Goal: Transaction & Acquisition: Purchase product/service

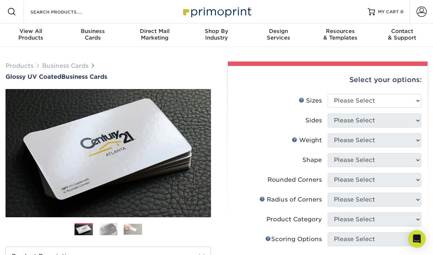
click at [100, 38] on div "Business Cards" at bounding box center [93, 34] width 62 height 13
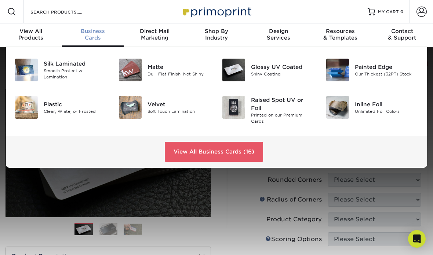
click at [271, 71] on div "Glossy UV Coated" at bounding box center [282, 67] width 63 height 8
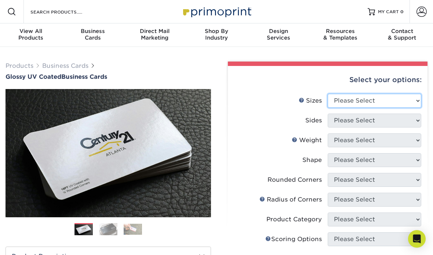
click at [414, 101] on select "Please Select 1.5" x 3.5" - Mini 1.75" x 3.5" - Mini 2" x 2" - Square 2" x 3" -…" at bounding box center [375, 101] width 94 height 14
select select "2.00x3.50"
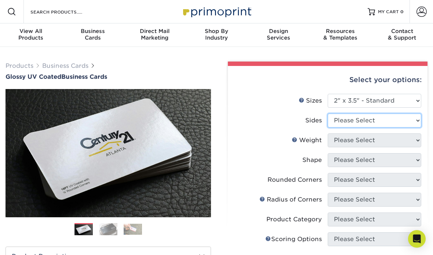
click at [412, 118] on select "Please Select Print Both Sides Print Front Only" at bounding box center [375, 121] width 94 height 14
select select "32d3c223-f82c-492b-b915-ba065a00862f"
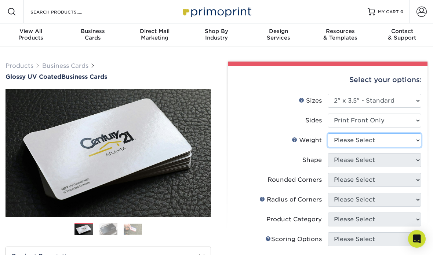
click at [415, 140] on select "Please Select 16PT 14PT" at bounding box center [375, 141] width 94 height 14
select select "14PT"
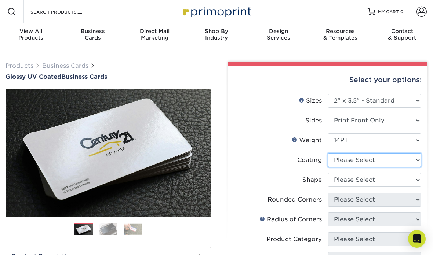
click at [414, 159] on select at bounding box center [375, 160] width 94 height 14
select select "1e8116af-acfc-44b1-83dc-8181aa338834"
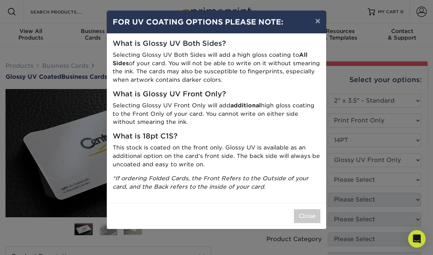
click at [307, 209] on button "Close" at bounding box center [307, 216] width 26 height 14
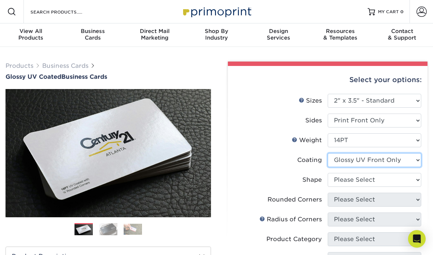
click at [413, 160] on select at bounding box center [375, 160] width 94 height 14
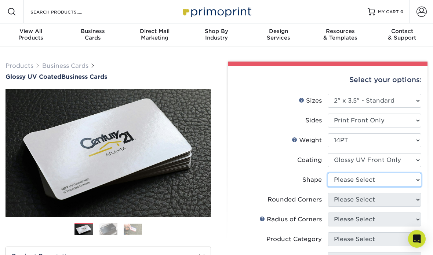
click at [417, 178] on select "Please Select Standard" at bounding box center [375, 180] width 94 height 14
select select "standard"
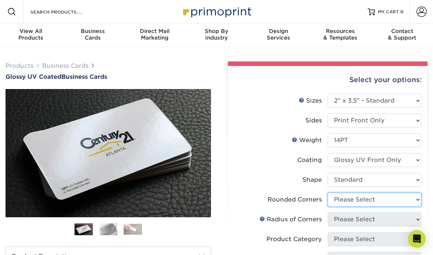
click at [419, 198] on select "Please Select Yes - Round 2 Corners Yes - Round 4 Corners No" at bounding box center [375, 200] width 94 height 14
select select "0"
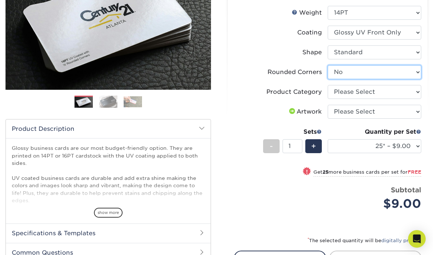
scroll to position [127, 0]
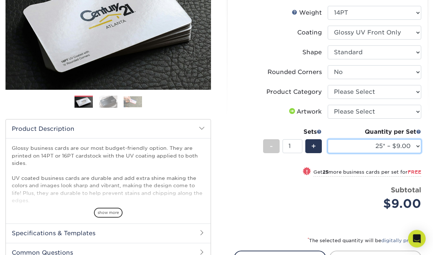
click at [418, 146] on select "25* – $9.00 50* – $9.00 100* – $9.00 250* – $17.00 500 – $33.00 1000 – $42.00 (…" at bounding box center [375, 147] width 94 height 14
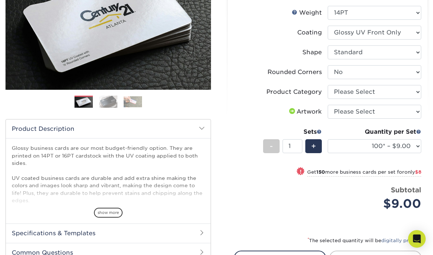
click at [386, 175] on small "Get 150 more business cards per set for only $8" at bounding box center [364, 172] width 114 height 7
select select "250* – $17.00"
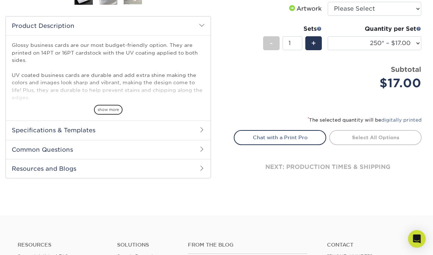
scroll to position [220, 0]
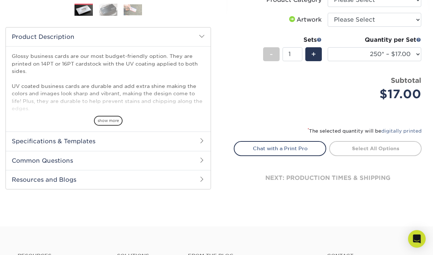
click at [381, 152] on link "Select All Options" at bounding box center [375, 148] width 92 height 15
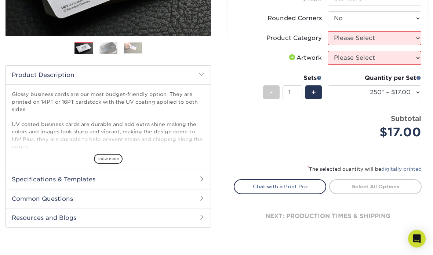
scroll to position [182, 0]
click at [200, 177] on span at bounding box center [202, 179] width 6 height 6
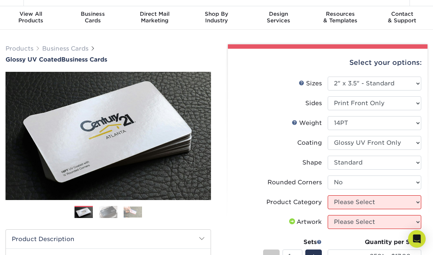
scroll to position [0, 0]
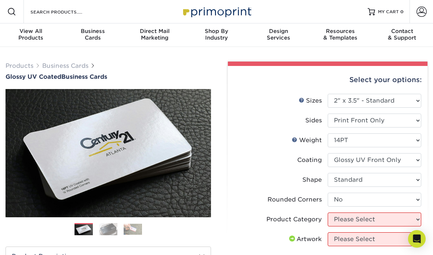
click at [282, 38] on div "Design Services" at bounding box center [278, 34] width 62 height 13
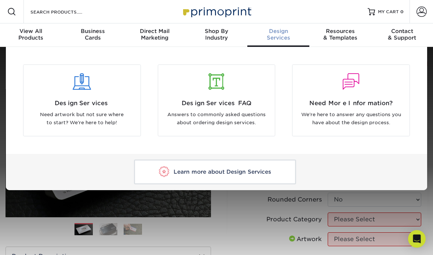
click at [96, 90] on div at bounding box center [82, 82] width 106 height 17
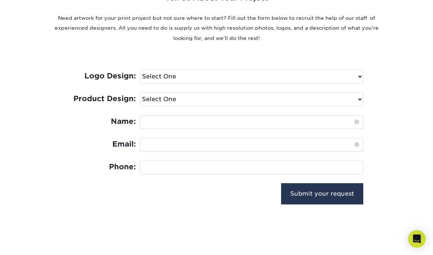
scroll to position [308, 0]
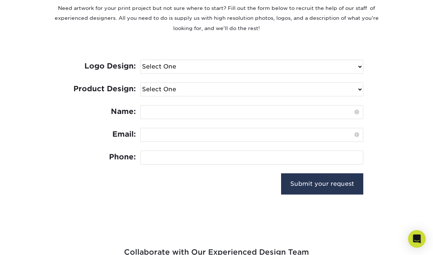
click at [358, 65] on select "Select One I need a logo design: $300 No thank you" at bounding box center [251, 66] width 222 height 13
select select "No Logo"
click at [359, 89] on select "Select One Logo Design Only Design Edits Banner Design: $50.00 Bookmark Design:…" at bounding box center [251, 89] width 222 height 13
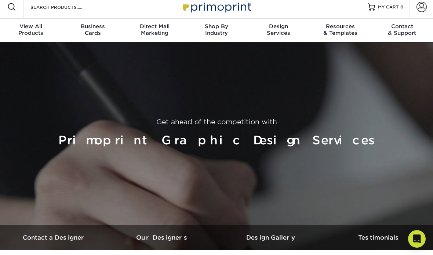
scroll to position [0, 0]
